Goal: Information Seeking & Learning: Learn about a topic

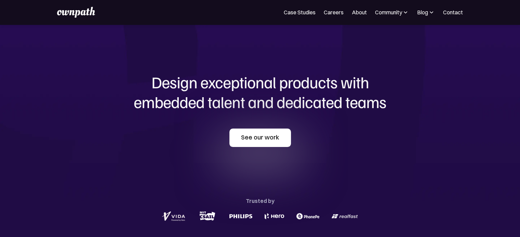
click at [260, 140] on link "See our work" at bounding box center [259, 138] width 61 height 18
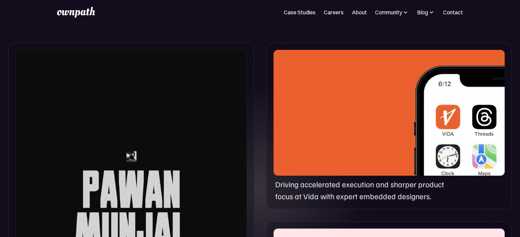
scroll to position [305, 0]
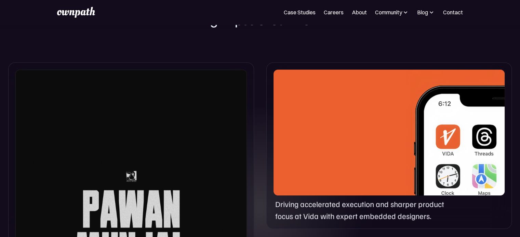
click at [378, 160] on div at bounding box center [388, 133] width 231 height 126
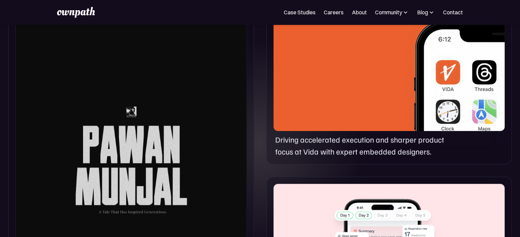
scroll to position [373, 0]
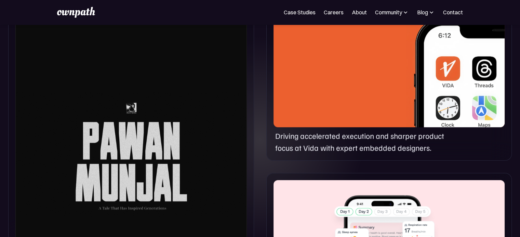
click at [390, 144] on p "Driving accelerated execution and sharper product focus at Vida with expert emb…" at bounding box center [364, 141] width 179 height 23
click at [392, 80] on div at bounding box center [388, 64] width 231 height 126
click at [435, 76] on img at bounding box center [455, 67] width 98 height 133
click at [448, 72] on img at bounding box center [455, 67] width 98 height 133
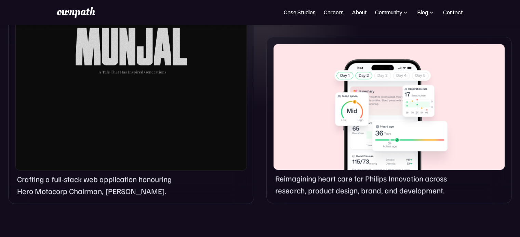
scroll to position [510, 0]
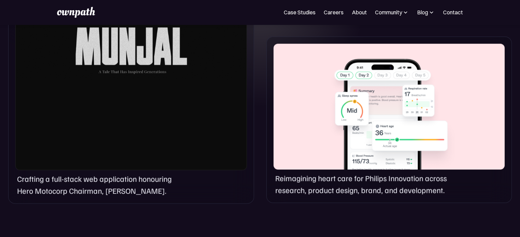
click at [138, 102] on div at bounding box center [130, 18] width 231 height 306
click at [361, 140] on div at bounding box center [388, 107] width 231 height 126
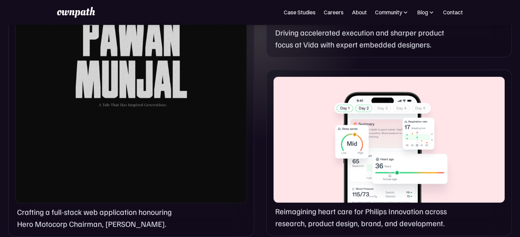
scroll to position [534, 0]
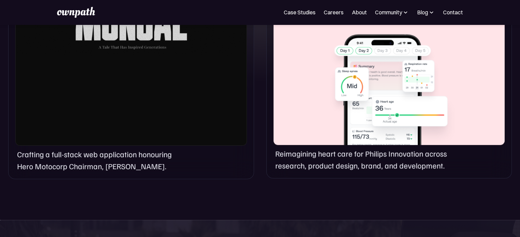
click at [66, 161] on p "Crafting a full-stack web application honouring Hero Motocorp Chairman, Pawan M…" at bounding box center [99, 160] width 165 height 23
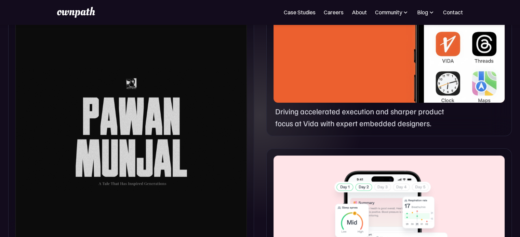
click at [104, 129] on div at bounding box center [130, 130] width 231 height 306
drag, startPoint x: 163, startPoint y: 157, endPoint x: 160, endPoint y: 160, distance: 3.6
click at [163, 157] on div at bounding box center [130, 130] width 231 height 306
drag, startPoint x: 77, startPoint y: 162, endPoint x: 176, endPoint y: 141, distance: 101.8
click at [167, 158] on div at bounding box center [130, 130] width 231 height 306
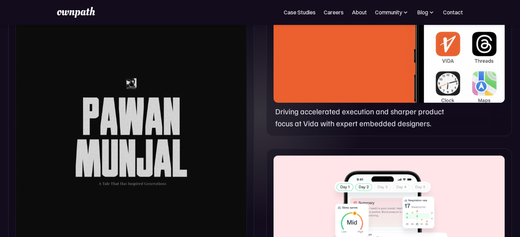
drag, startPoint x: 176, startPoint y: 140, endPoint x: 212, endPoint y: 151, distance: 37.3
click at [182, 142] on div at bounding box center [130, 130] width 231 height 306
click at [432, 170] on div at bounding box center [388, 219] width 231 height 126
drag, startPoint x: 405, startPoint y: 188, endPoint x: 371, endPoint y: 151, distance: 49.8
click at [404, 188] on div at bounding box center [388, 219] width 231 height 126
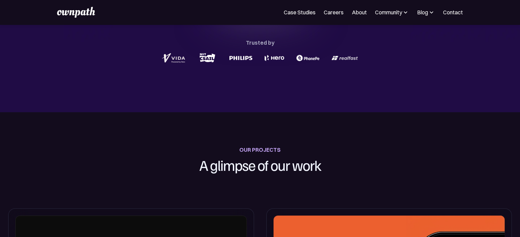
scroll to position [0, 0]
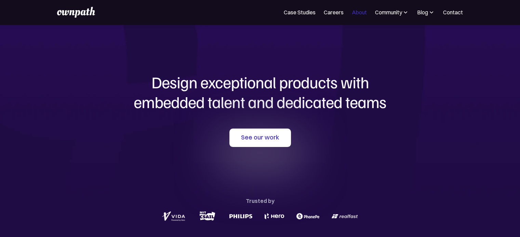
click at [360, 11] on link "About" at bounding box center [358, 12] width 15 height 8
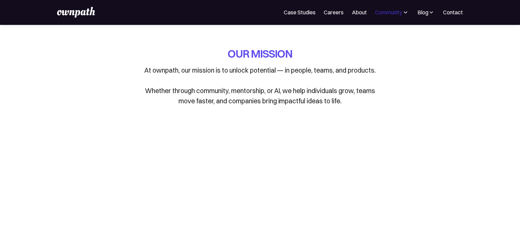
click at [386, 12] on div "Community" at bounding box center [388, 12] width 27 height 8
drag, startPoint x: 302, startPoint y: 13, endPoint x: 299, endPoint y: 15, distance: 4.0
click at [302, 13] on link "Case Studies" at bounding box center [299, 12] width 32 height 8
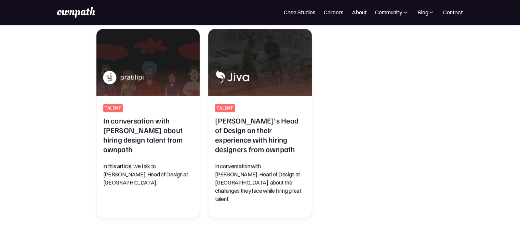
scroll to position [369, 0]
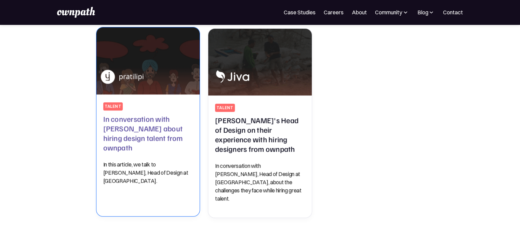
click at [163, 140] on h2 "In conversation with Pratilipi about hiring design talent from ownpath" at bounding box center [148, 133] width 90 height 38
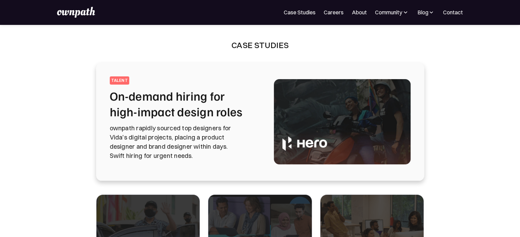
scroll to position [0, 0]
